Goal: Information Seeking & Learning: Find specific fact

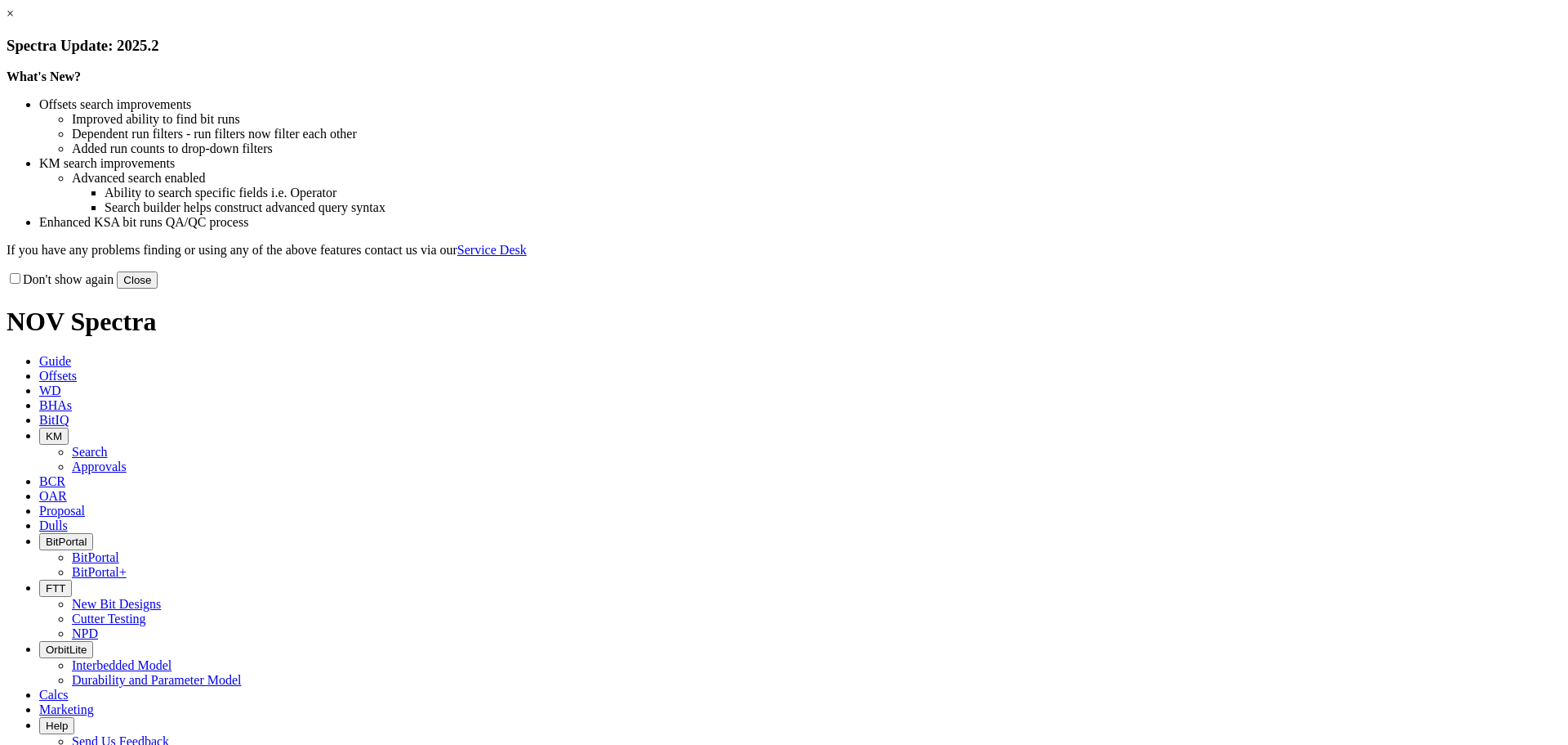
click at [14, 20] on link "×" at bounding box center [10, 14] width 8 height 14
click at [158, 289] on button "Close" at bounding box center [138, 279] width 41 height 17
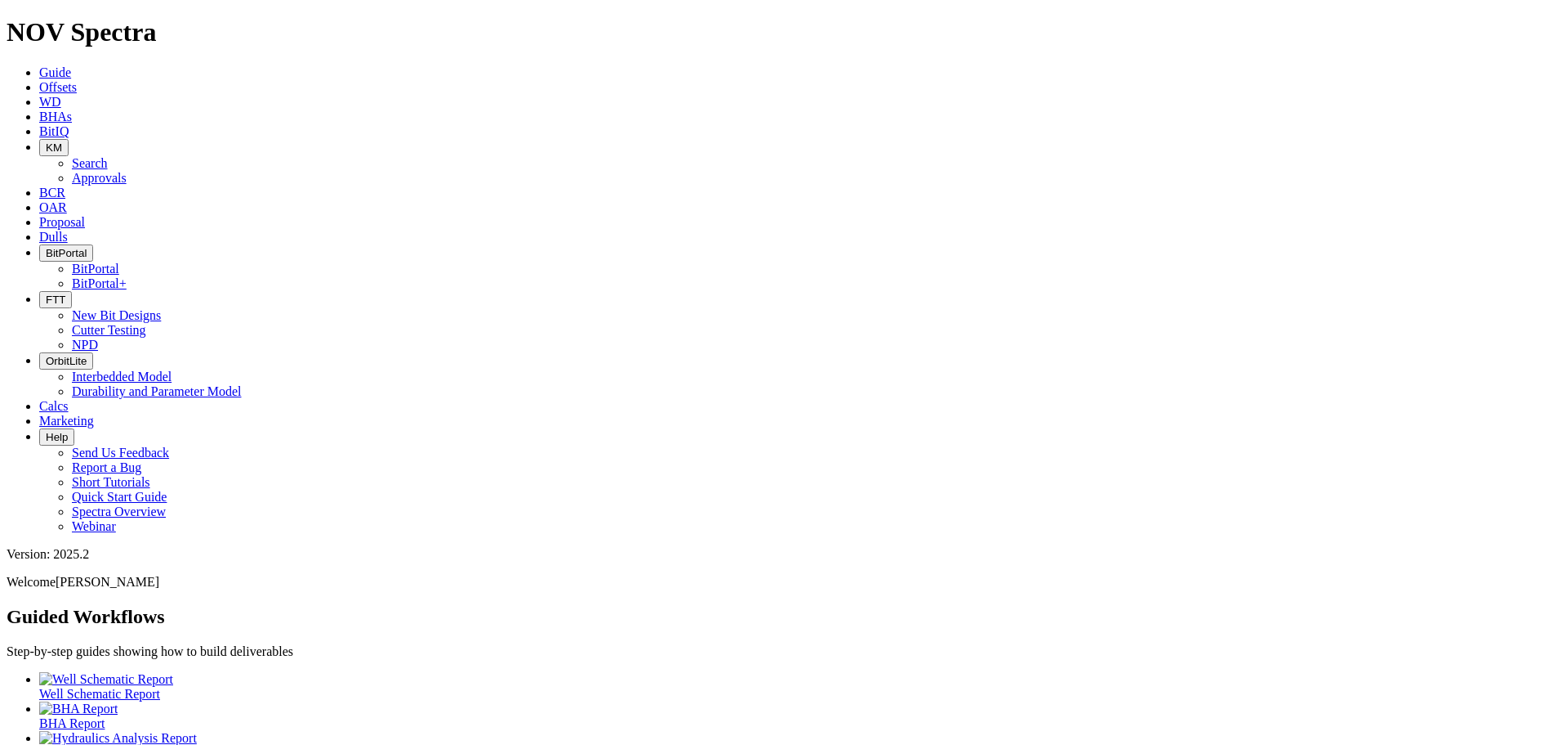
click at [69, 139] on button "KM" at bounding box center [53, 148] width 30 height 17
click at [108, 156] on link "Search" at bounding box center [90, 163] width 36 height 14
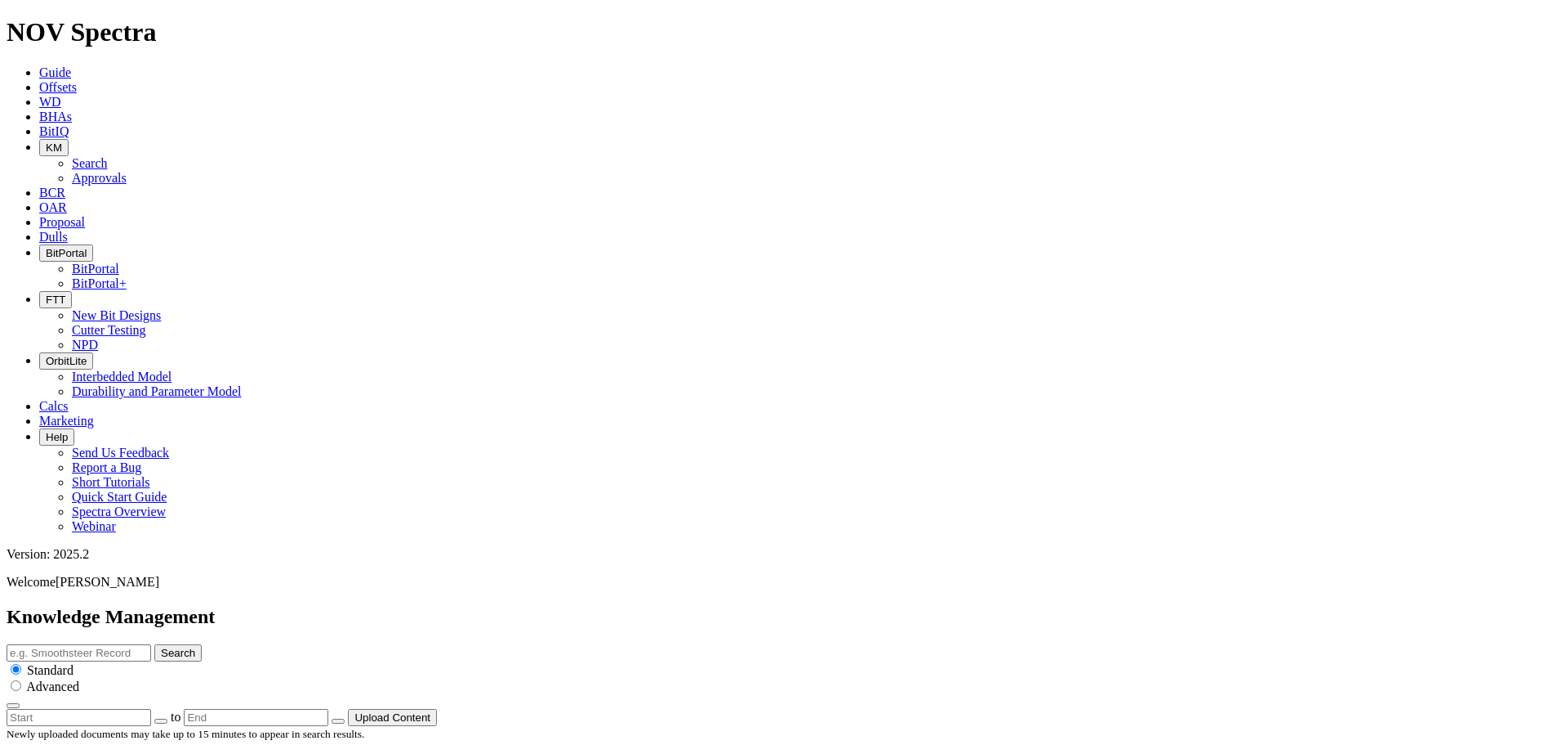
click at [151, 644] on input "text" at bounding box center [79, 652] width 144 height 17
type input "evolve technical summary"
click at [155, 644] on button "Search" at bounding box center [178, 652] width 48 height 17
